Goal: Task Accomplishment & Management: Manage account settings

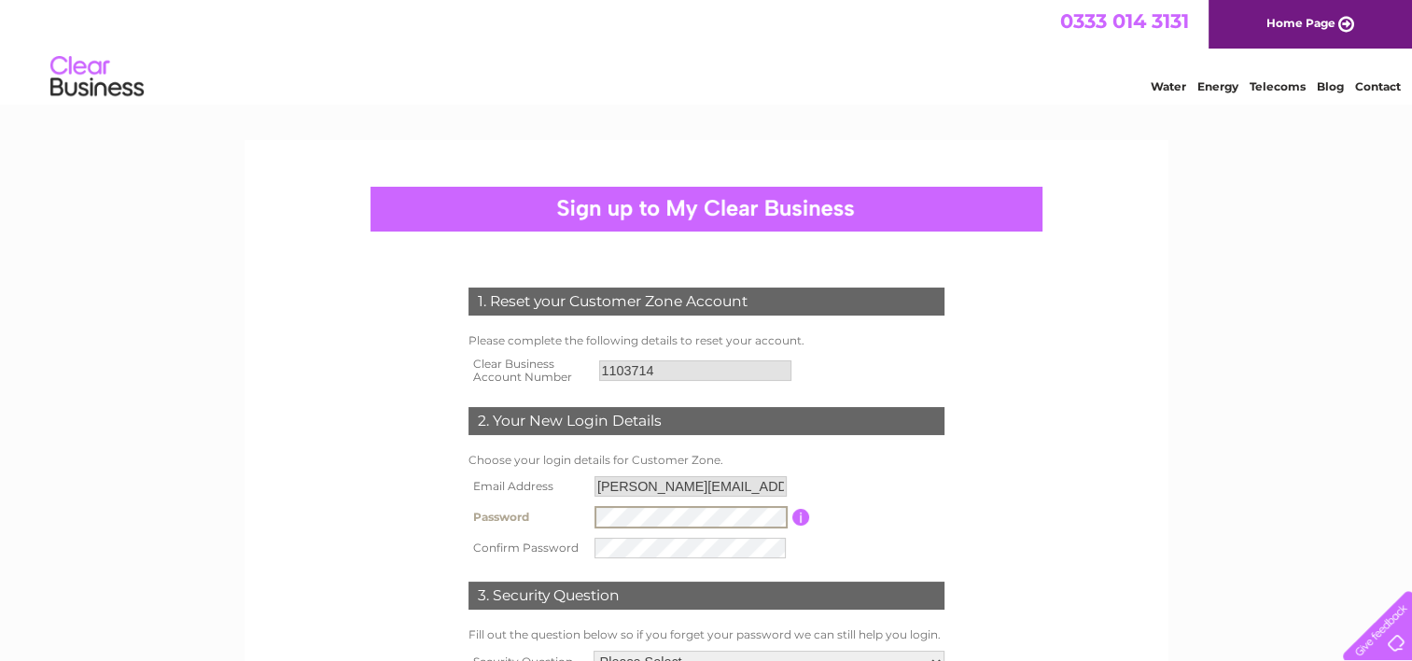
click at [657, 540] on td at bounding box center [691, 548] width 203 height 30
click at [1095, 480] on form "1. Reset your Customer Zone Account Please complete the following details to re…" at bounding box center [706, 520] width 889 height 540
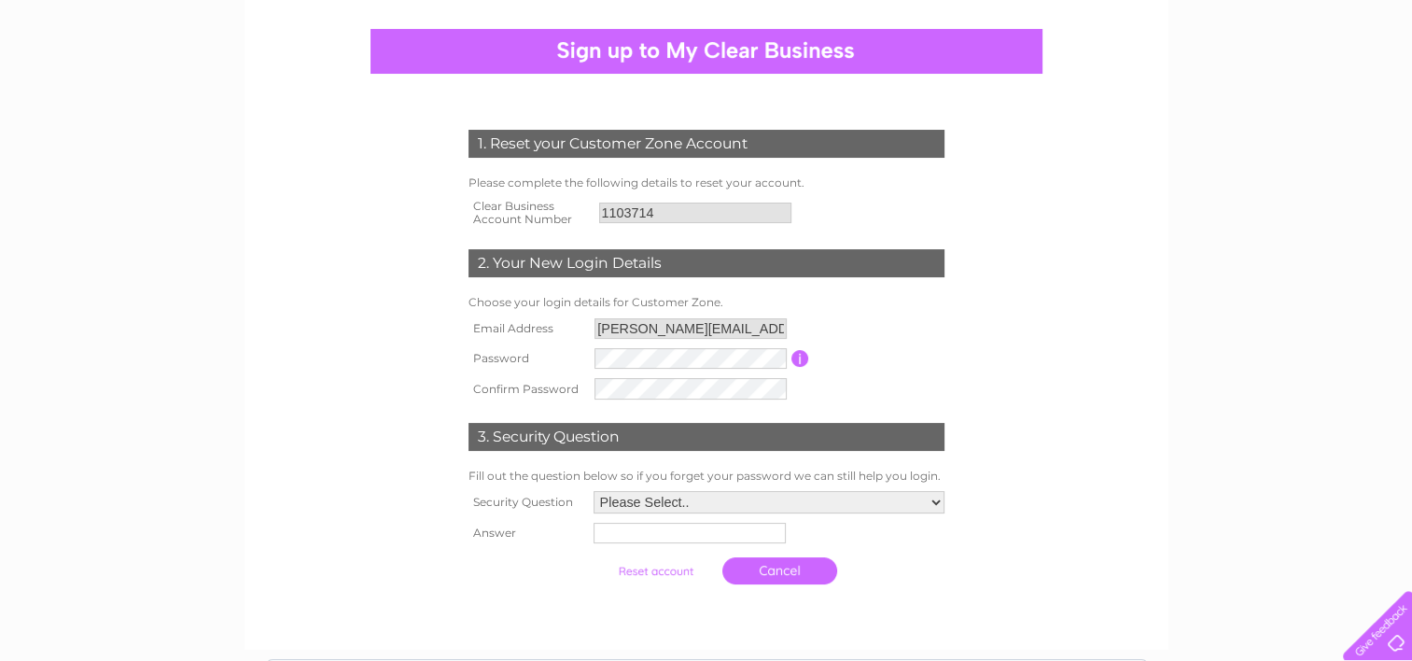
scroll to position [187, 0]
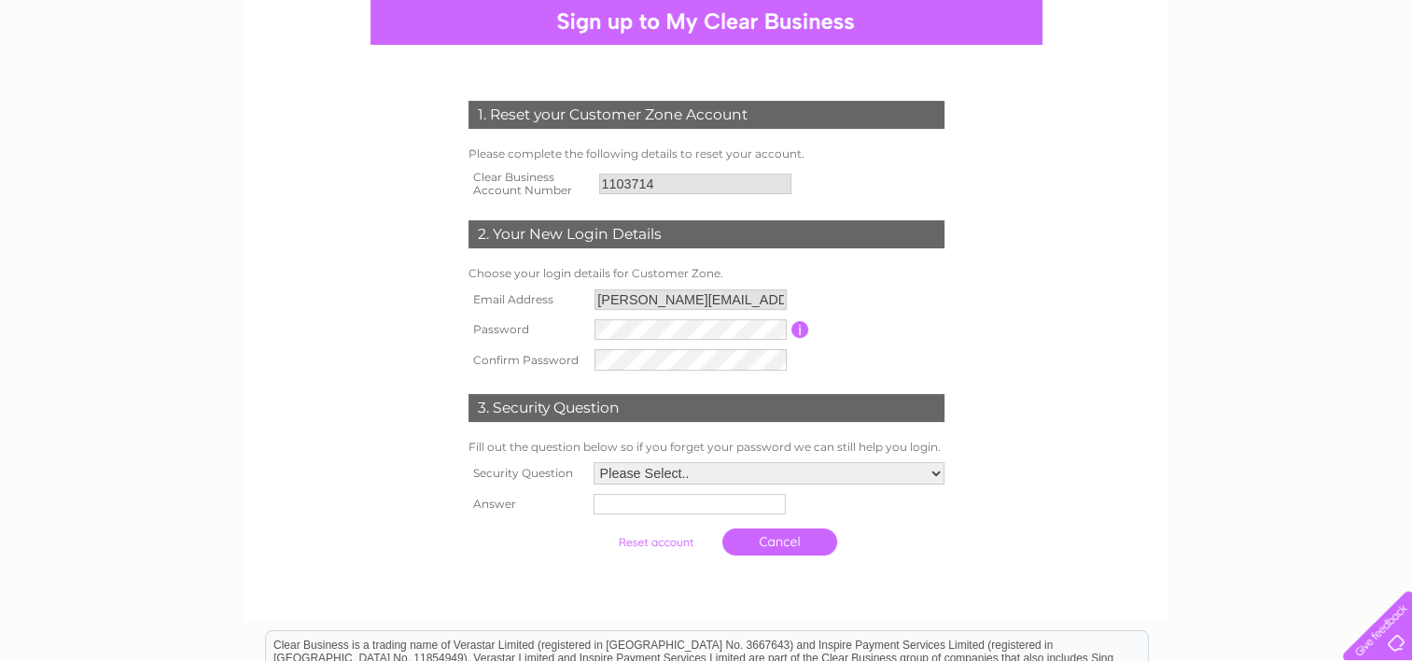
click at [931, 470] on select "Please Select.. In what town or city was your first job? In what town or city d…" at bounding box center [769, 473] width 351 height 22
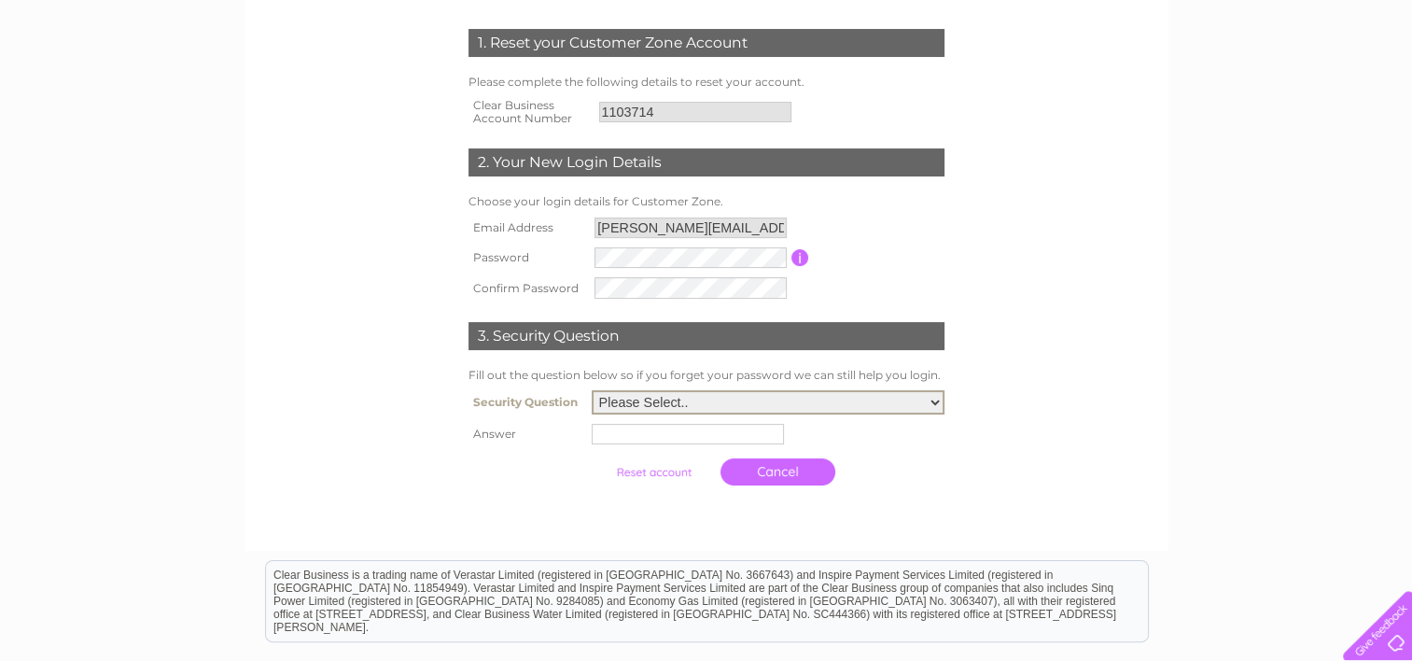
scroll to position [280, 0]
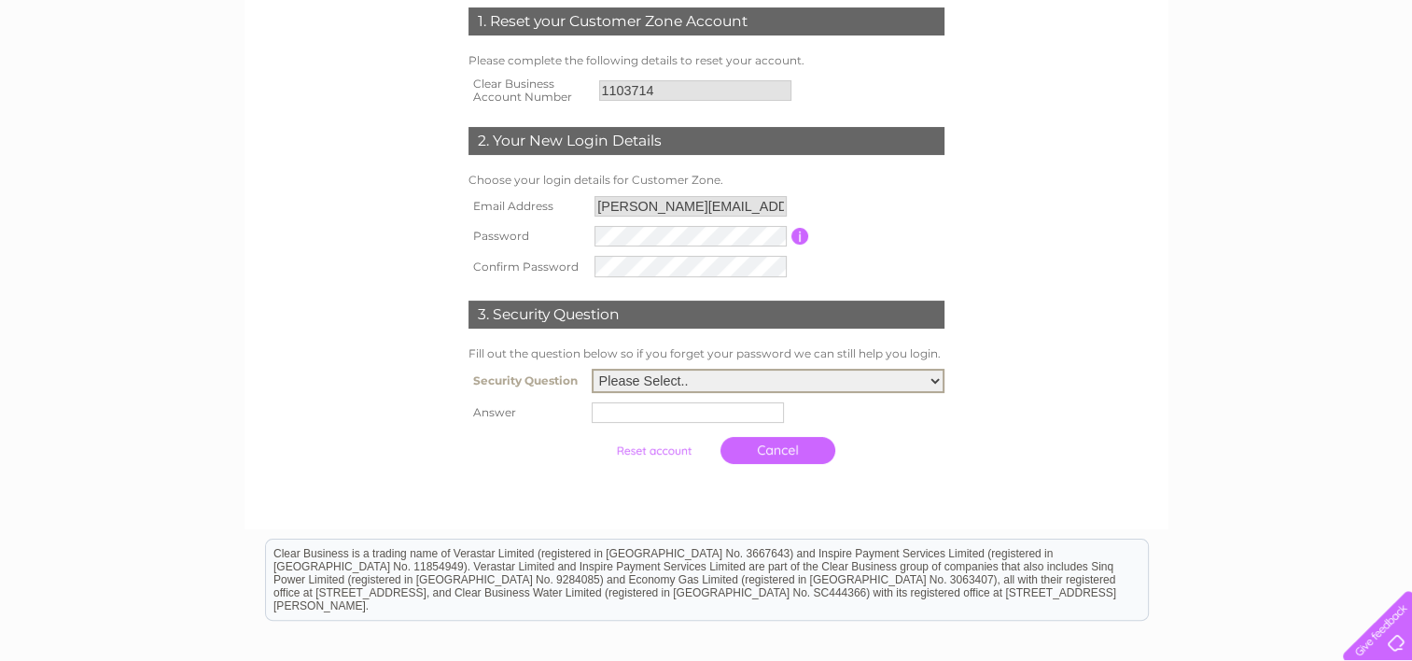
click at [930, 383] on select "Please Select.. In what town or city was your first job? In what town or city d…" at bounding box center [768, 381] width 353 height 24
select select "4"
click at [592, 370] on select "Please Select.. In what town or city was your first job? In what town or city d…" at bounding box center [768, 381] width 353 height 24
click at [666, 414] on input "text" at bounding box center [688, 412] width 192 height 21
type input "ruskin ave"
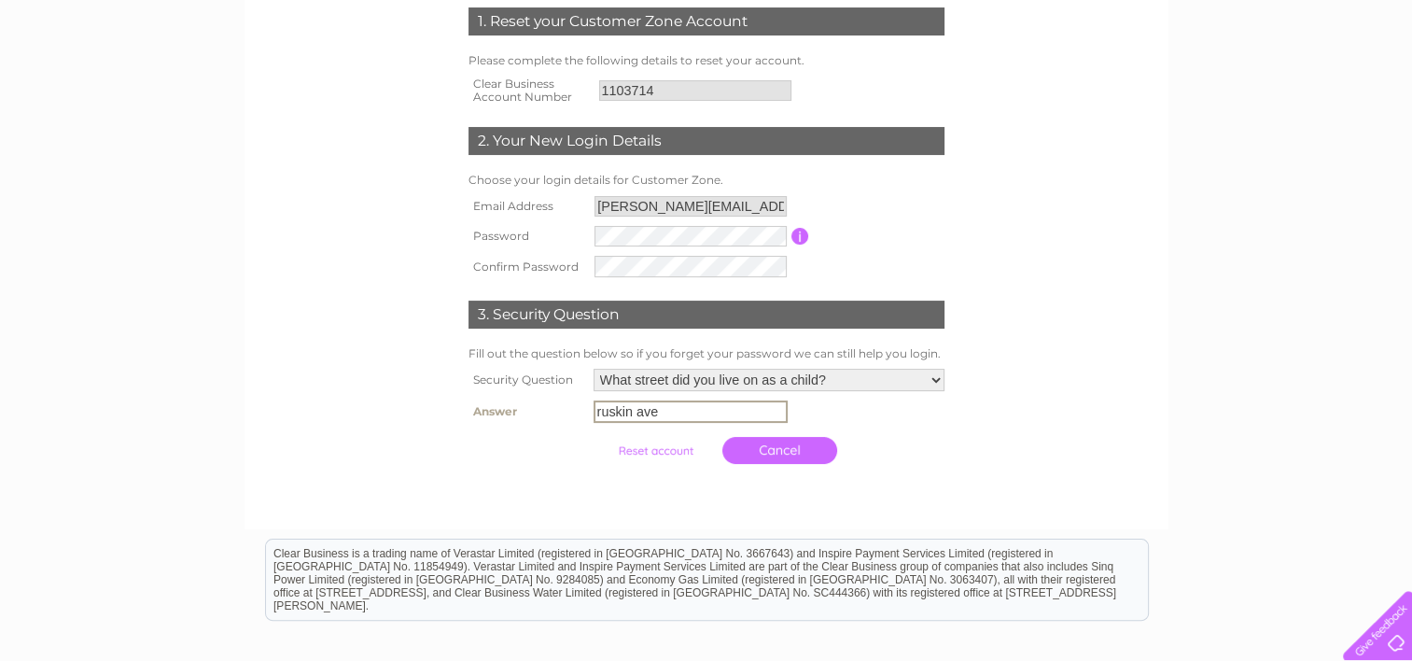
click at [648, 446] on input "submit" at bounding box center [655, 451] width 115 height 26
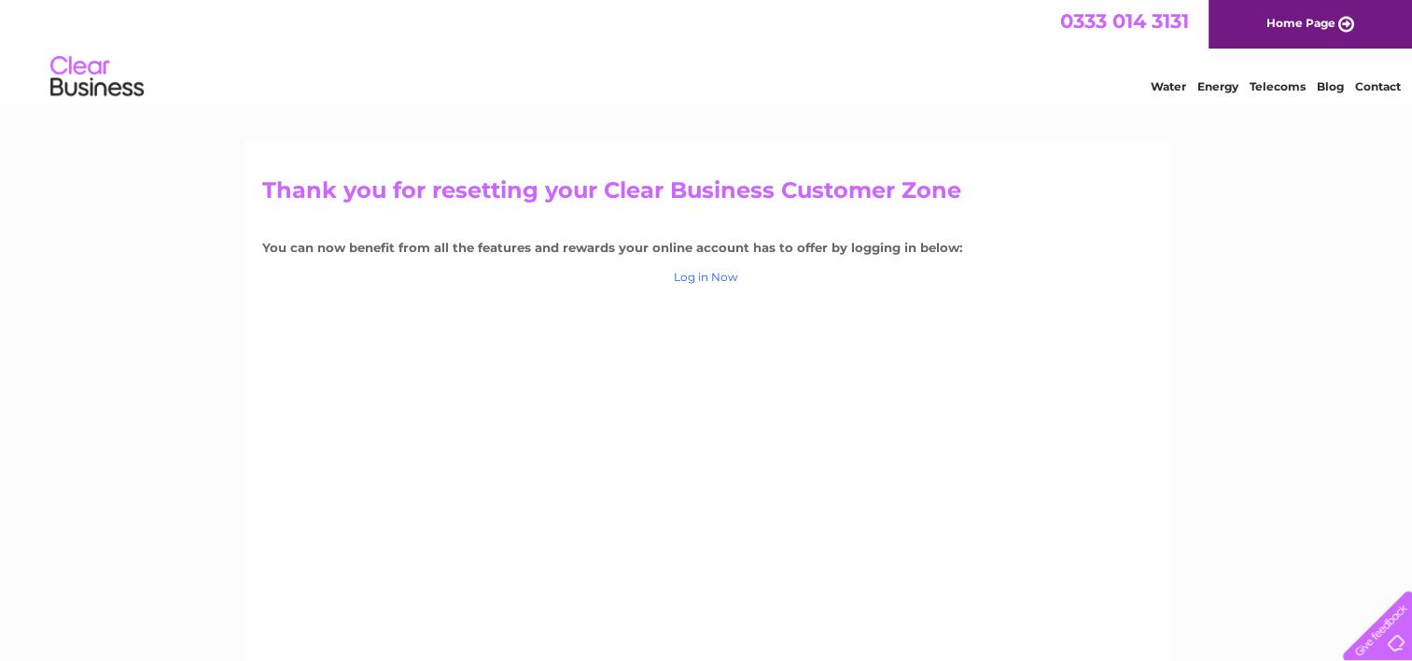
click at [706, 277] on link "Log in Now" at bounding box center [706, 277] width 64 height 14
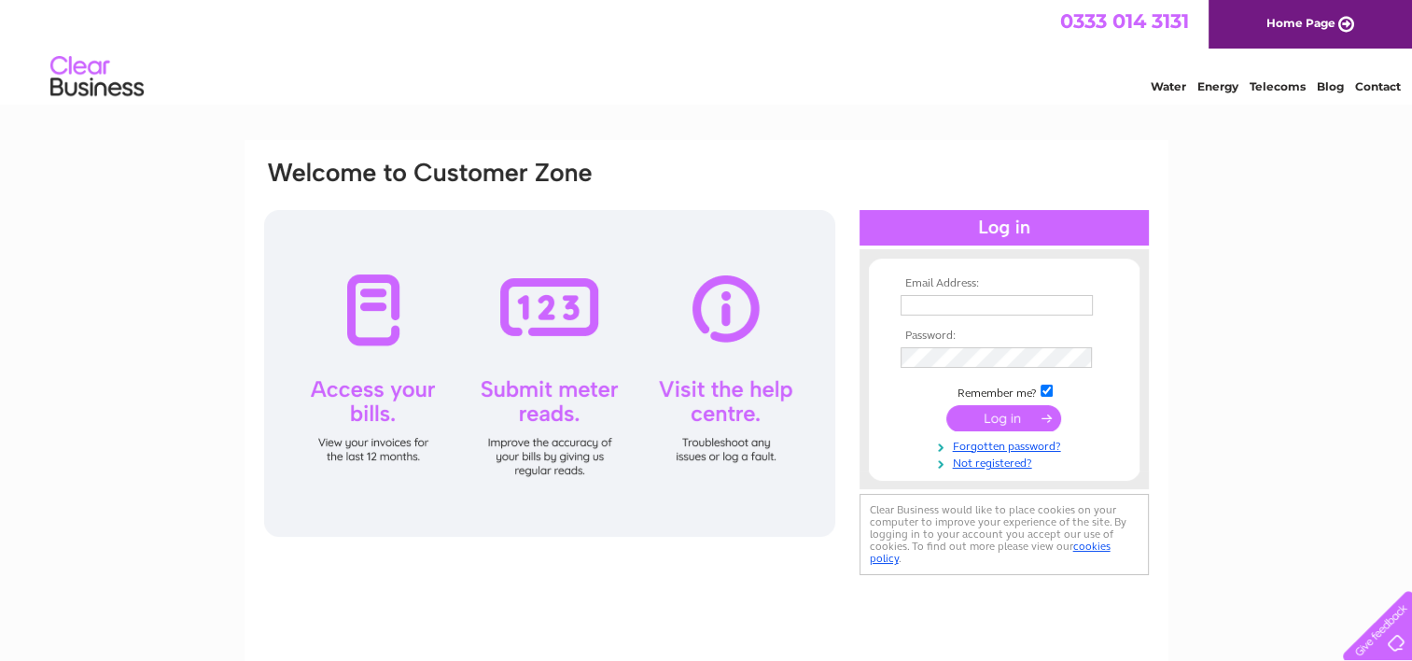
type input "Dave_new@live.co.uk"
click at [805, 358] on div "Email Address: Dave_new@live.co.uk Password:" at bounding box center [706, 370] width 889 height 423
click at [946, 406] on input "submit" at bounding box center [1003, 419] width 115 height 26
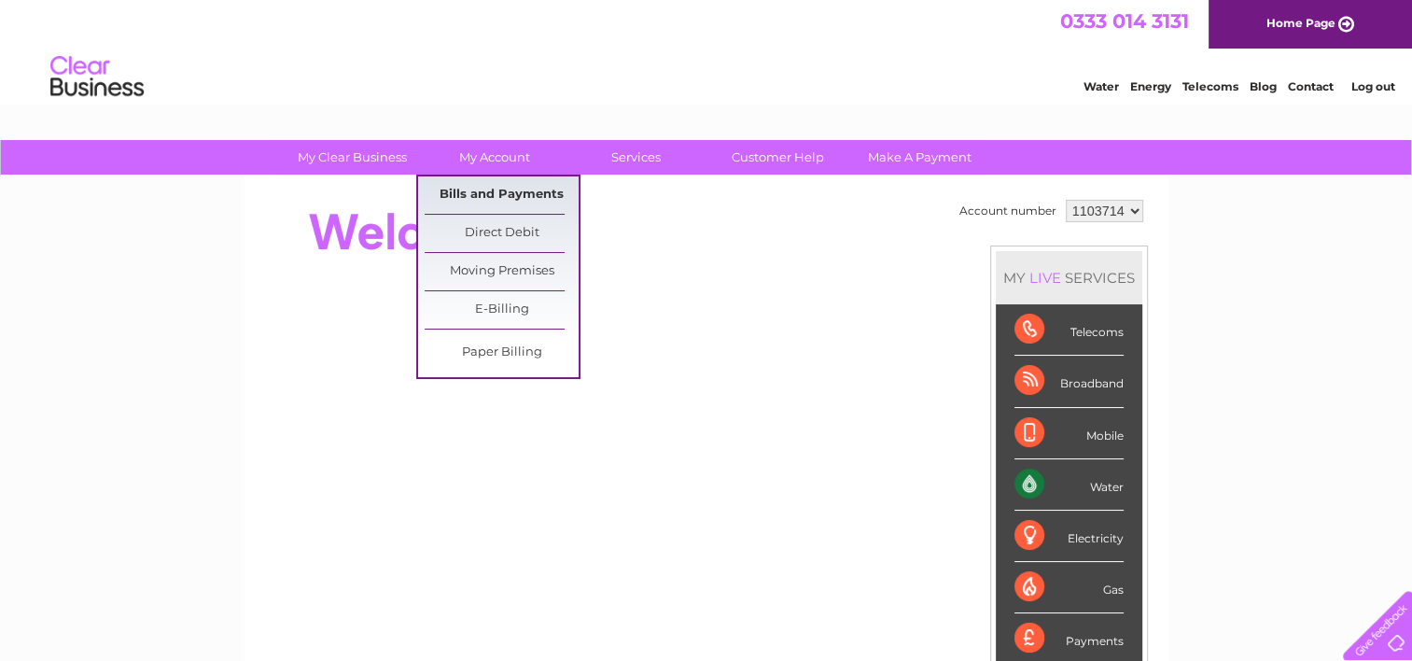
click at [515, 190] on link "Bills and Payments" at bounding box center [502, 194] width 154 height 37
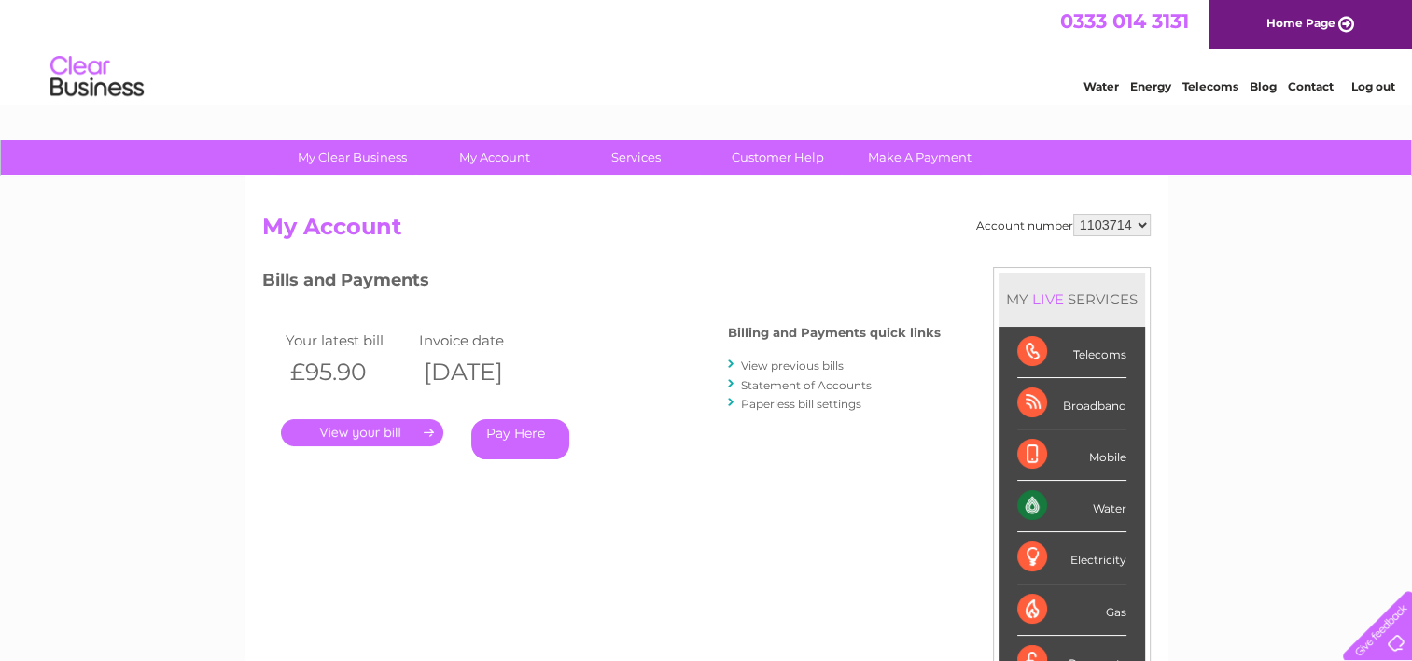
click at [841, 381] on link "Statement of Accounts" at bounding box center [806, 385] width 131 height 14
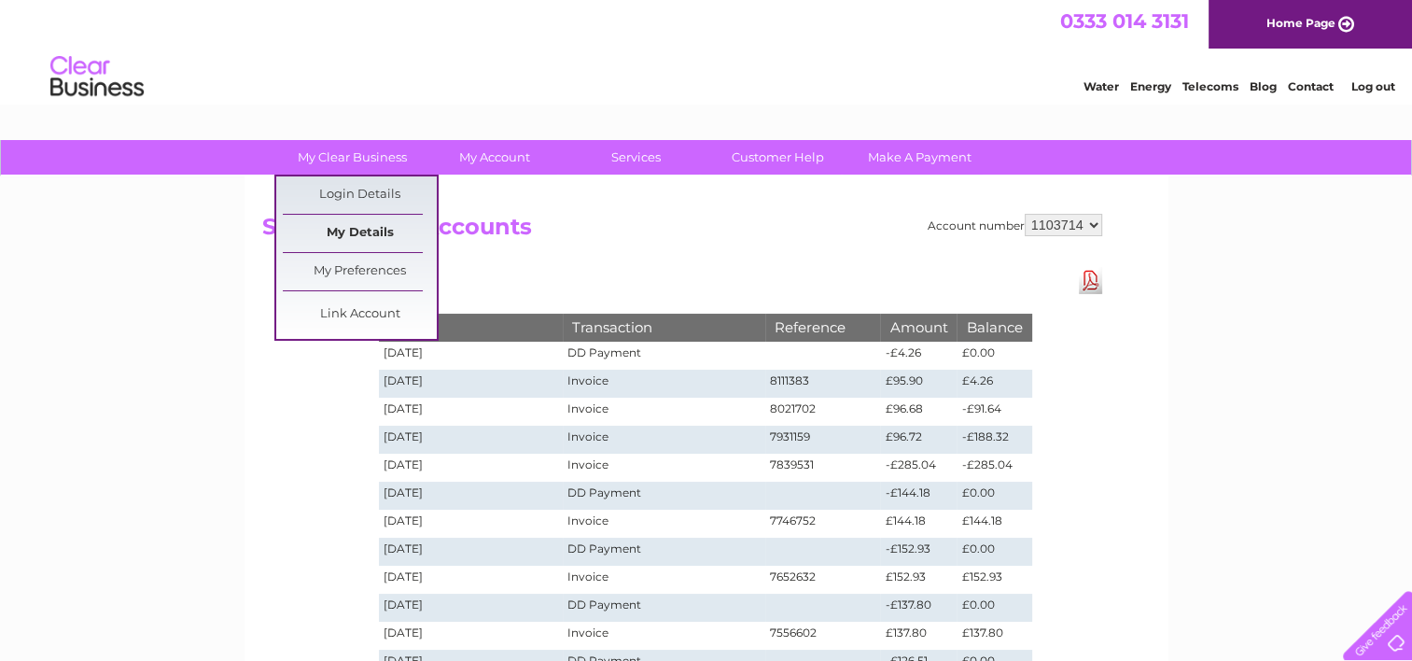
click at [351, 231] on link "My Details" at bounding box center [360, 233] width 154 height 37
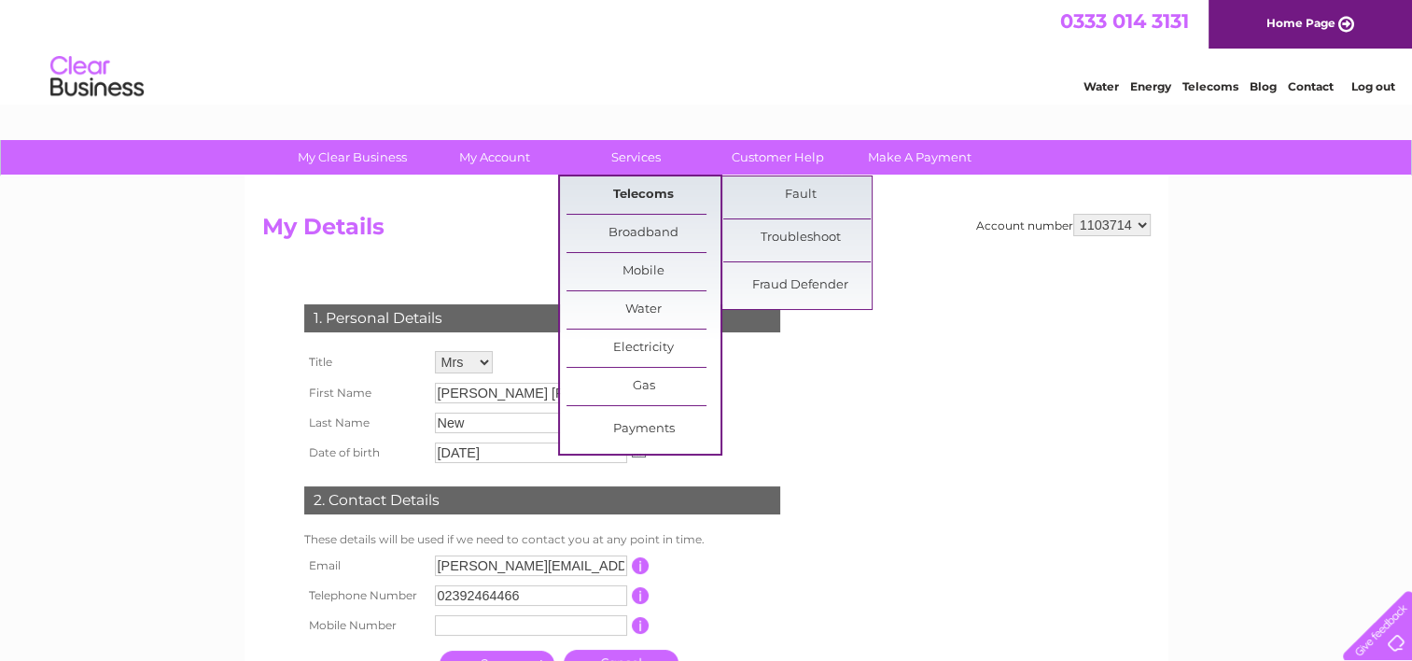
click at [627, 195] on link "Telecoms" at bounding box center [644, 194] width 154 height 37
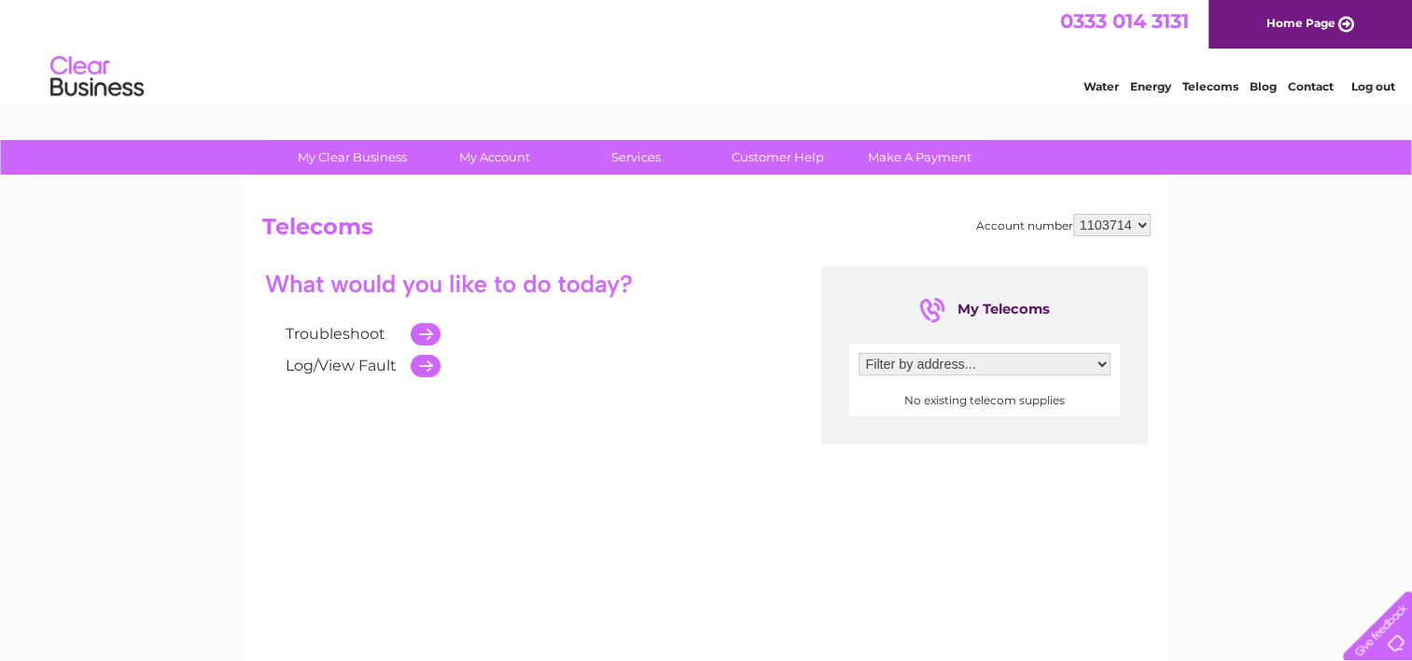
click at [1106, 366] on select "Filter by address..." at bounding box center [985, 364] width 252 height 22
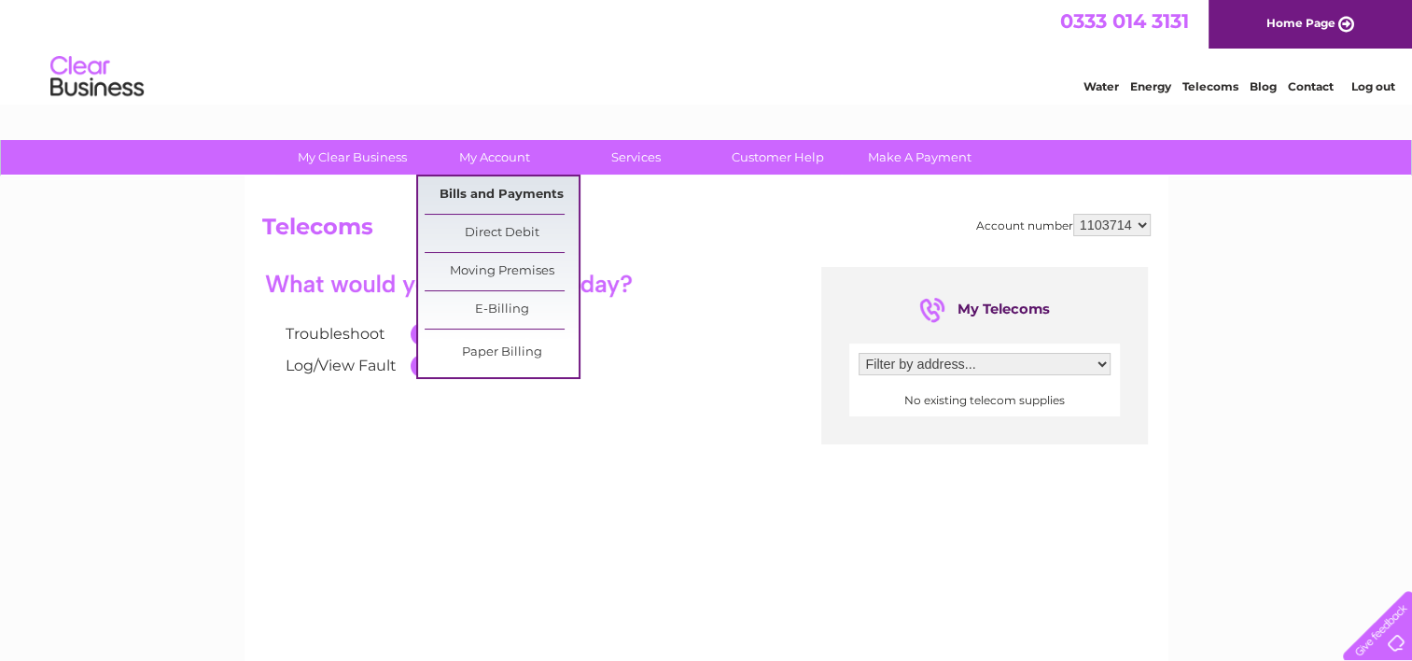
click at [497, 186] on link "Bills and Payments" at bounding box center [502, 194] width 154 height 37
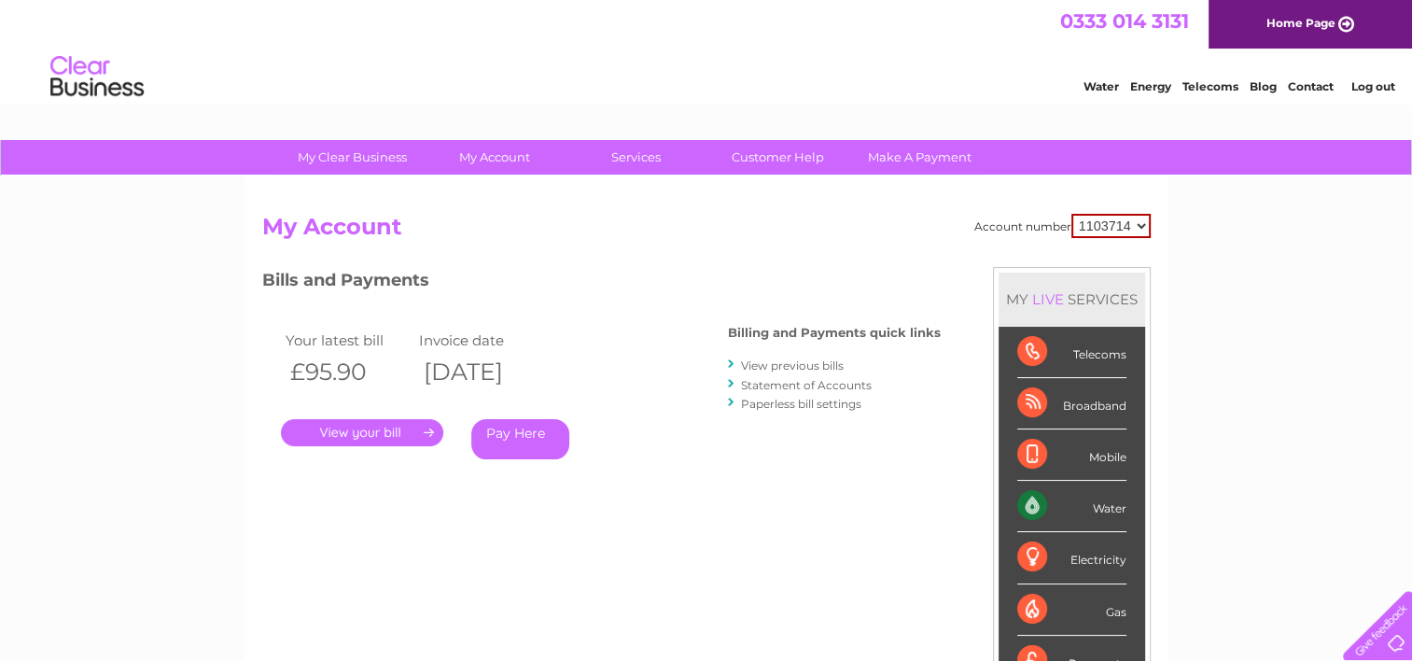
click at [372, 429] on link "." at bounding box center [362, 432] width 162 height 27
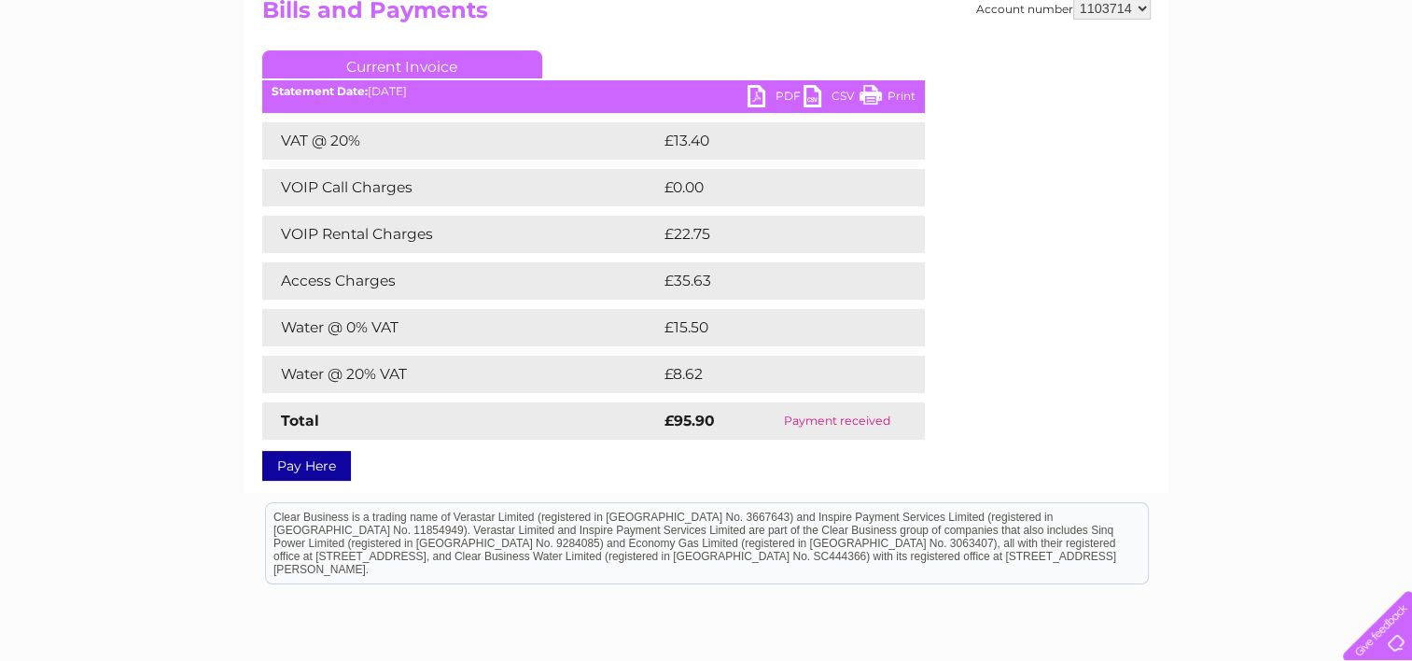
scroll to position [93, 0]
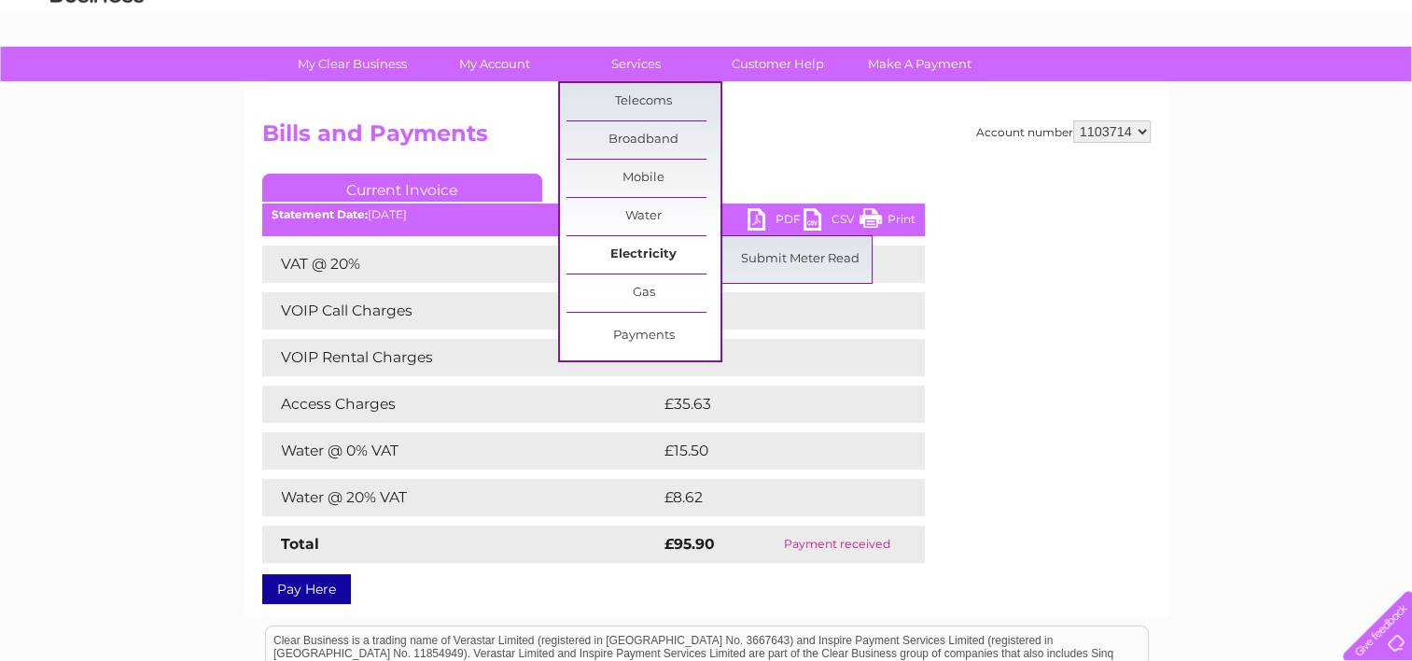
click at [645, 245] on link "Electricity" at bounding box center [644, 254] width 154 height 37
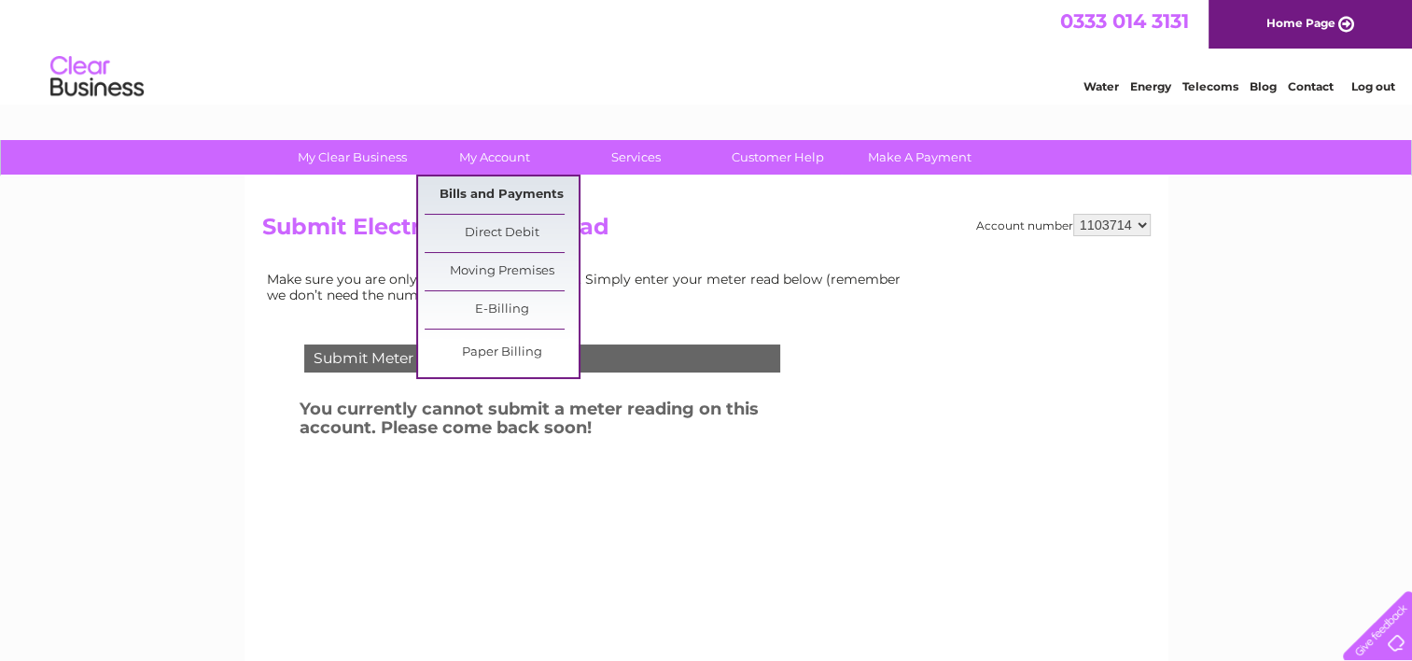
click at [467, 189] on link "Bills and Payments" at bounding box center [502, 194] width 154 height 37
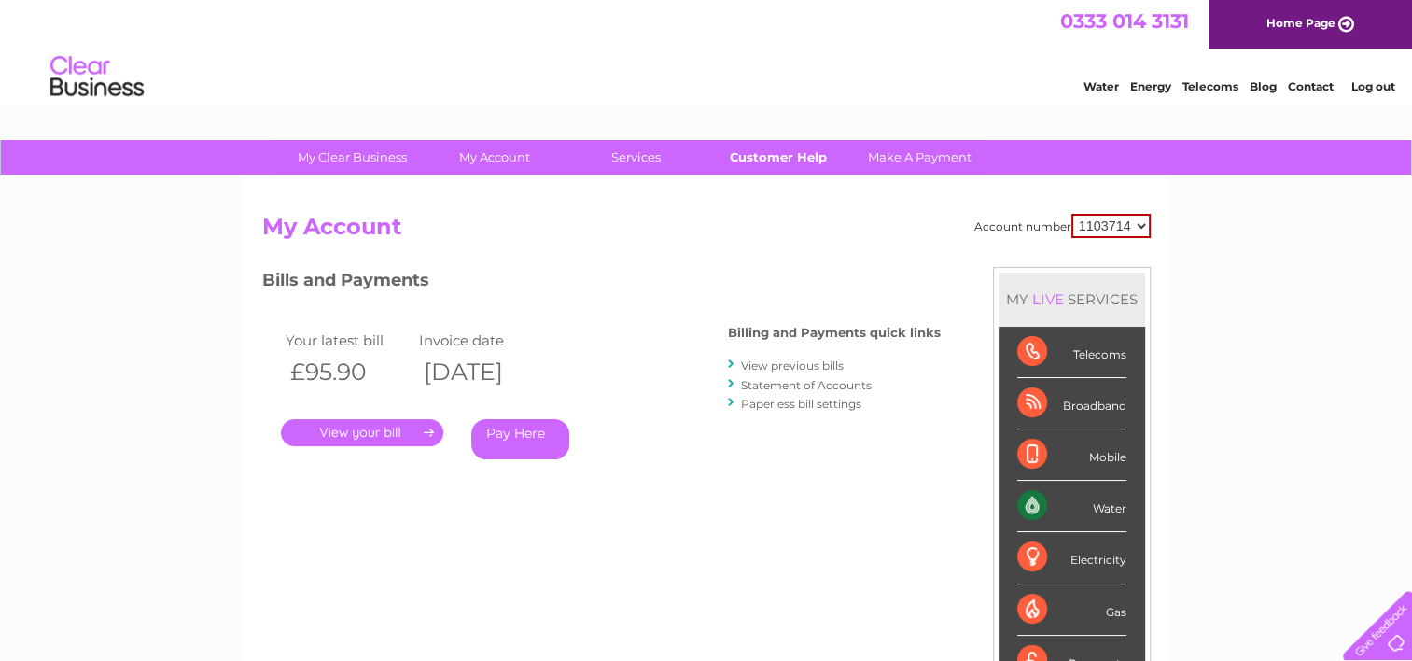
click at [787, 160] on link "Customer Help" at bounding box center [778, 157] width 154 height 35
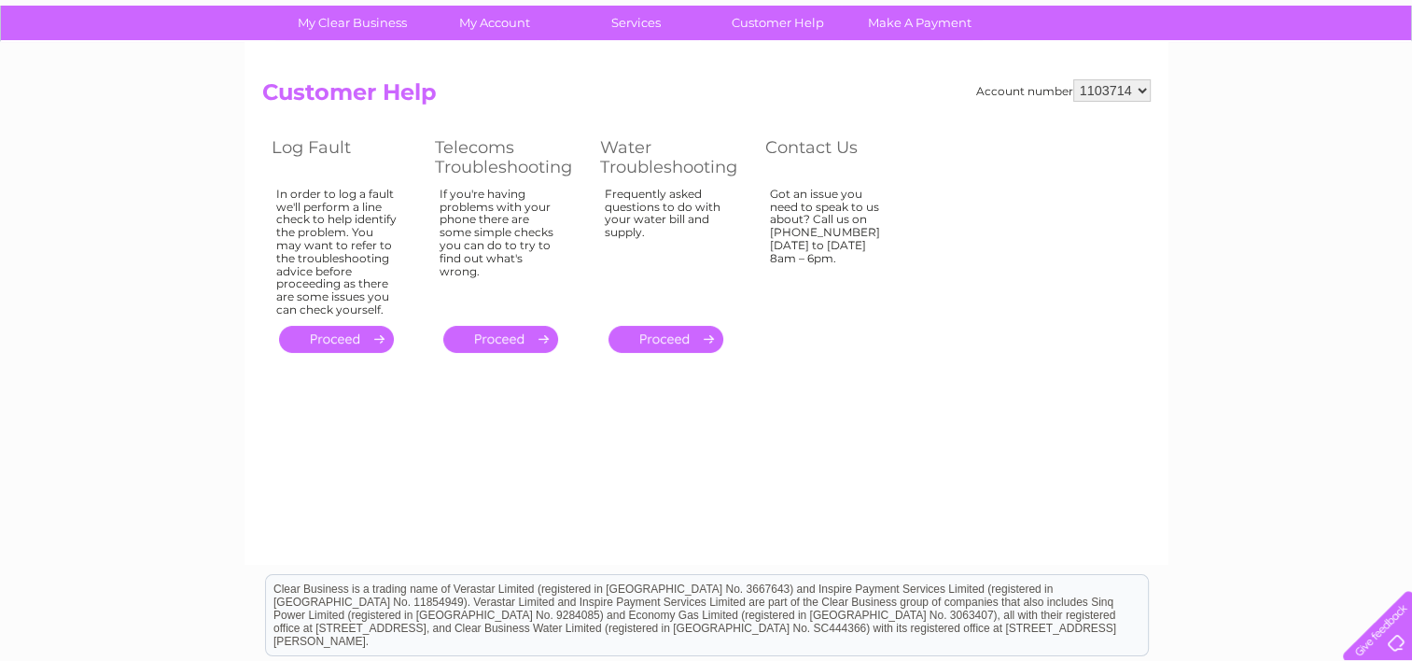
scroll to position [93, 0]
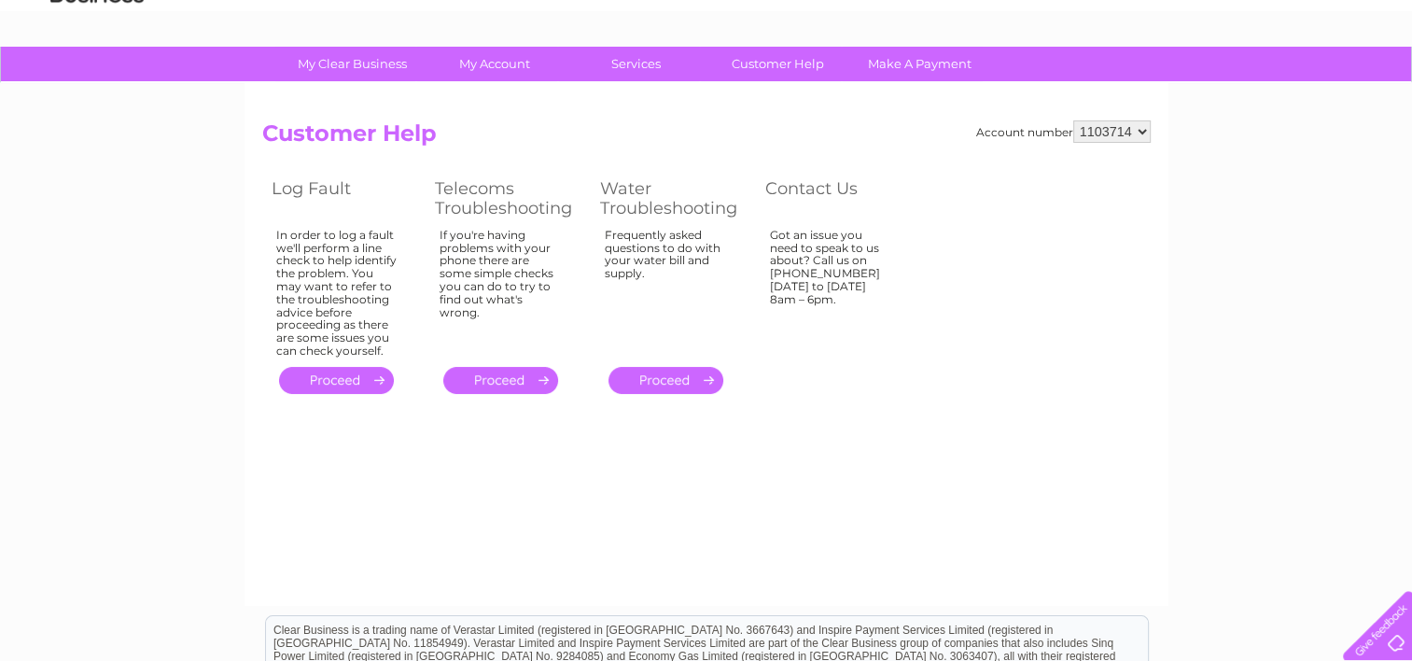
click at [1139, 126] on select "1103714" at bounding box center [1111, 131] width 77 height 22
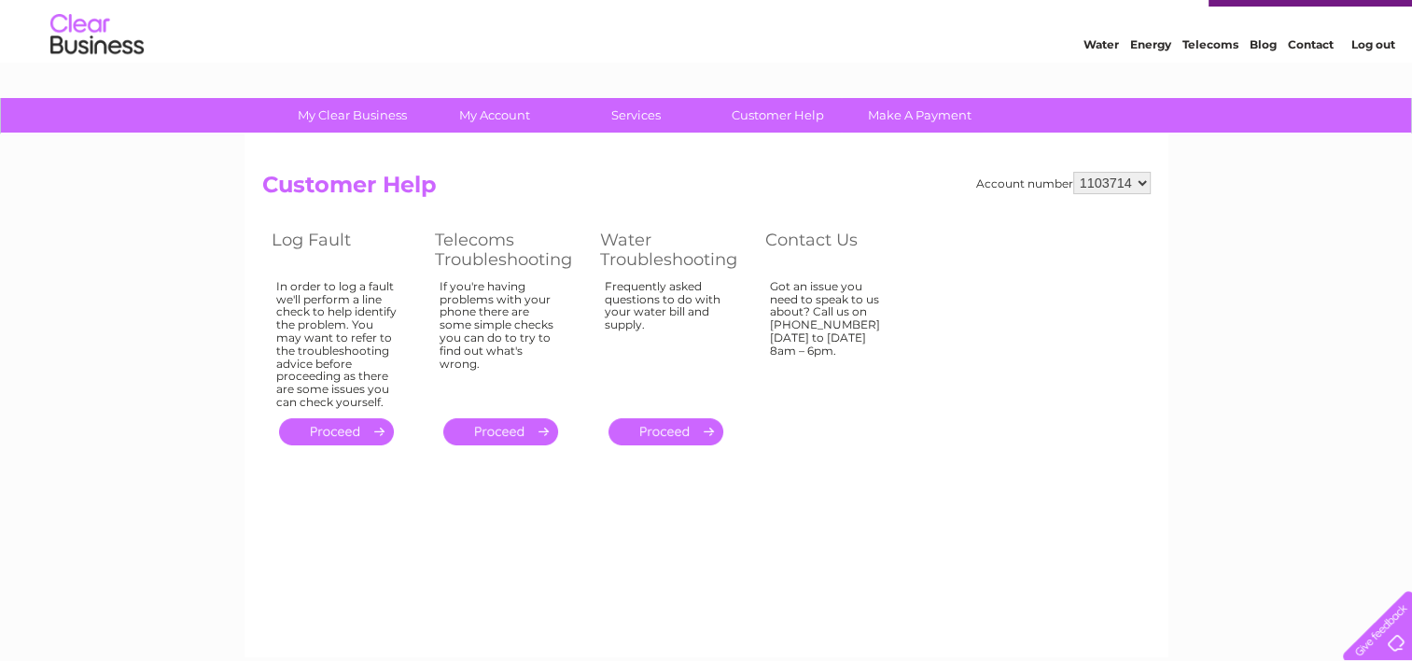
scroll to position [0, 0]
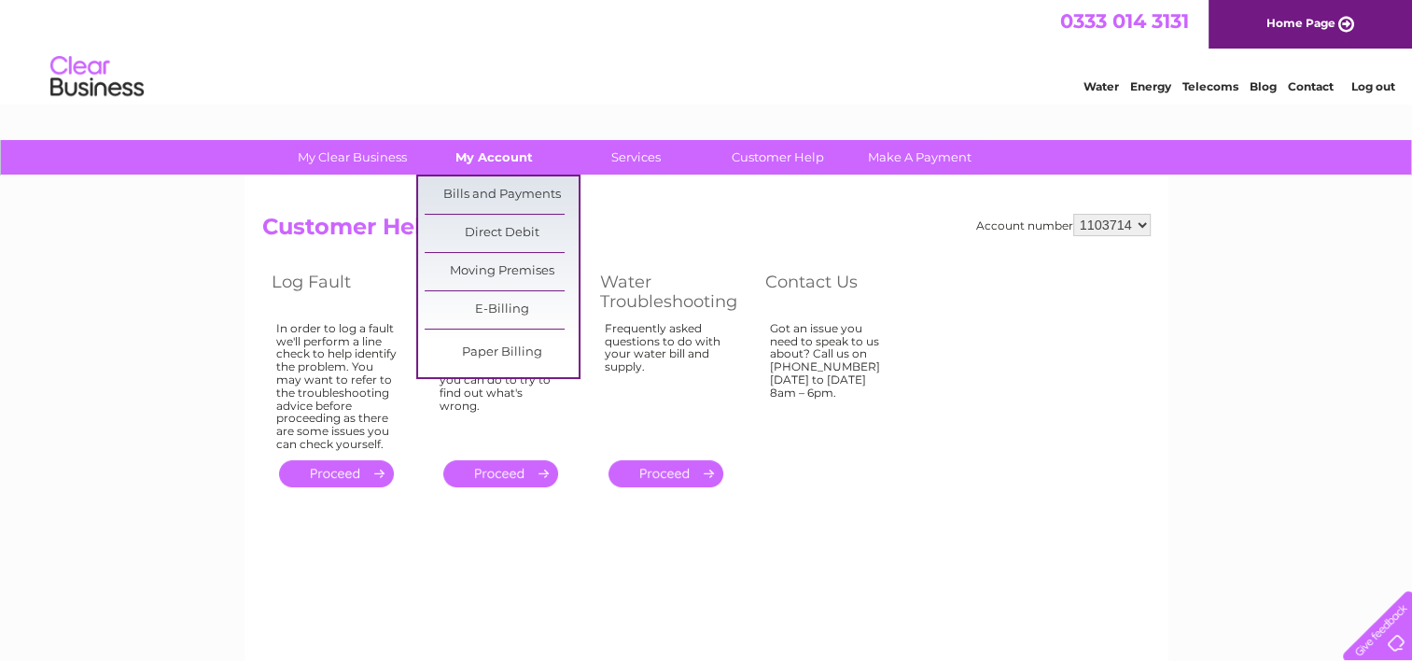
click at [501, 153] on link "My Account" at bounding box center [494, 157] width 154 height 35
